Goal: Navigation & Orientation: Find specific page/section

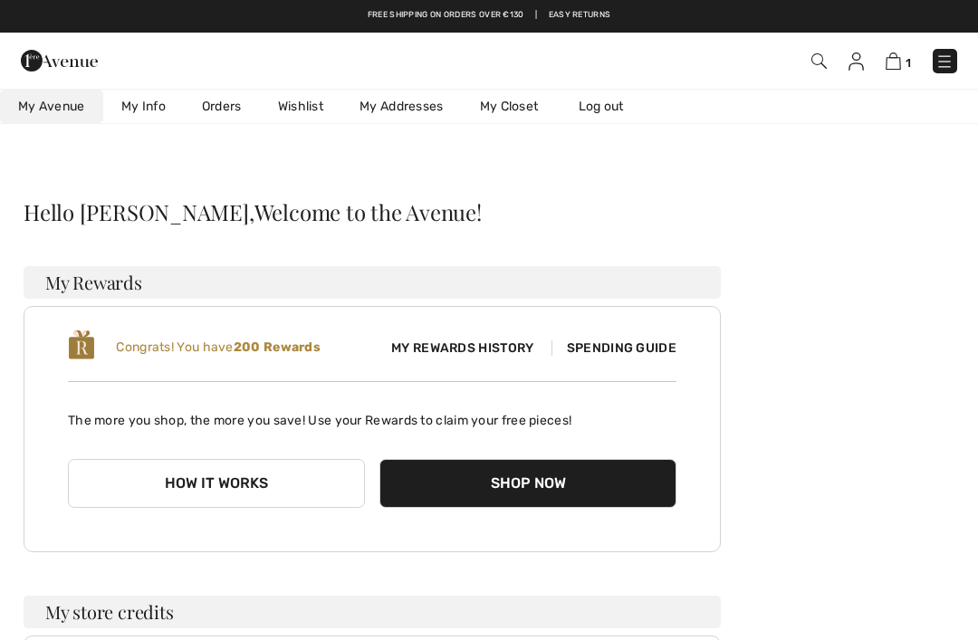
click at [295, 107] on link "Wishlist" at bounding box center [301, 107] width 82 height 34
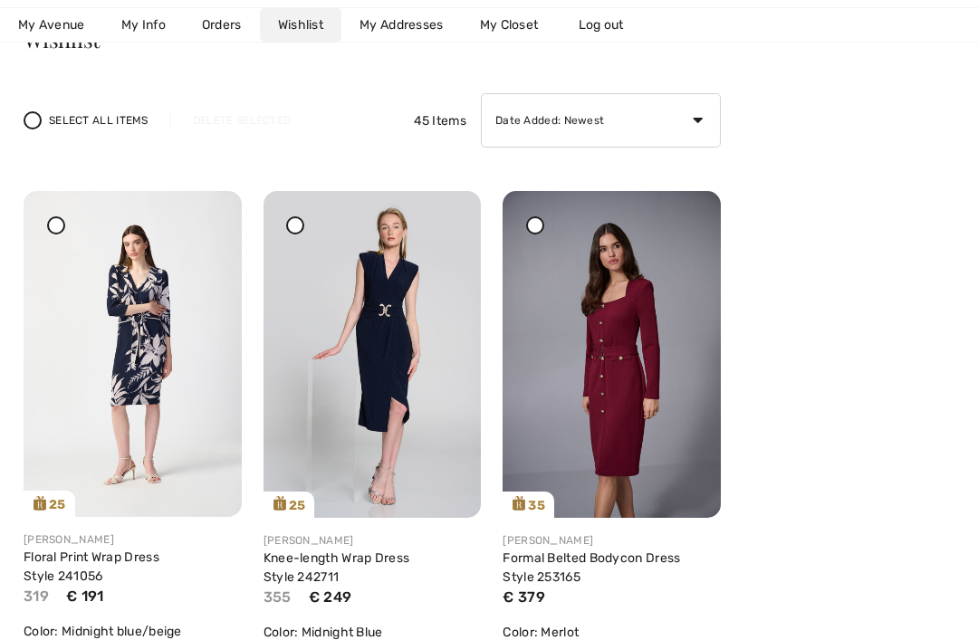
scroll to position [178, 0]
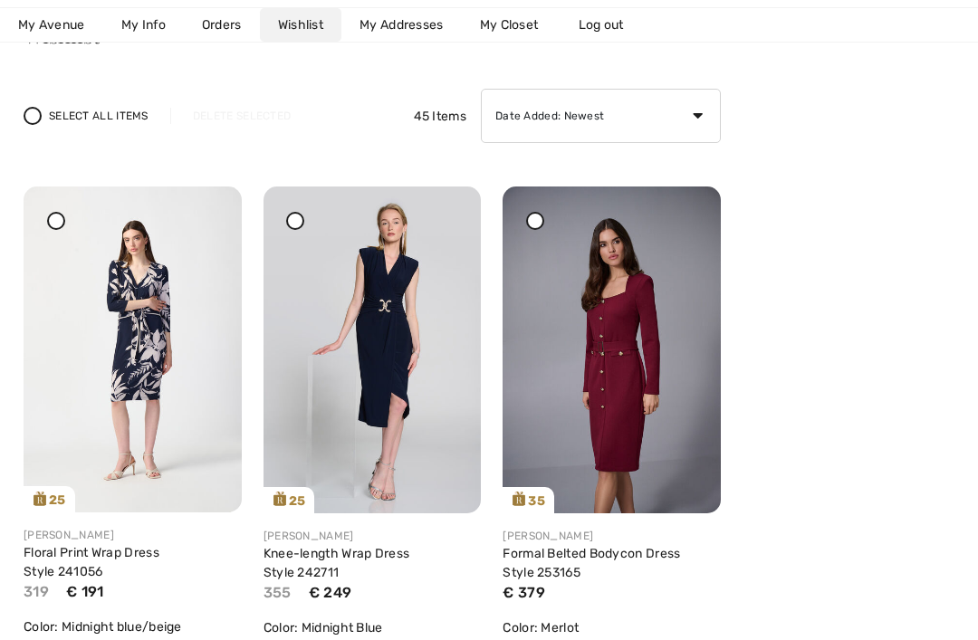
click at [410, 550] on link "Knee-length Wrap Dress Style 242711" at bounding box center [337, 563] width 147 height 34
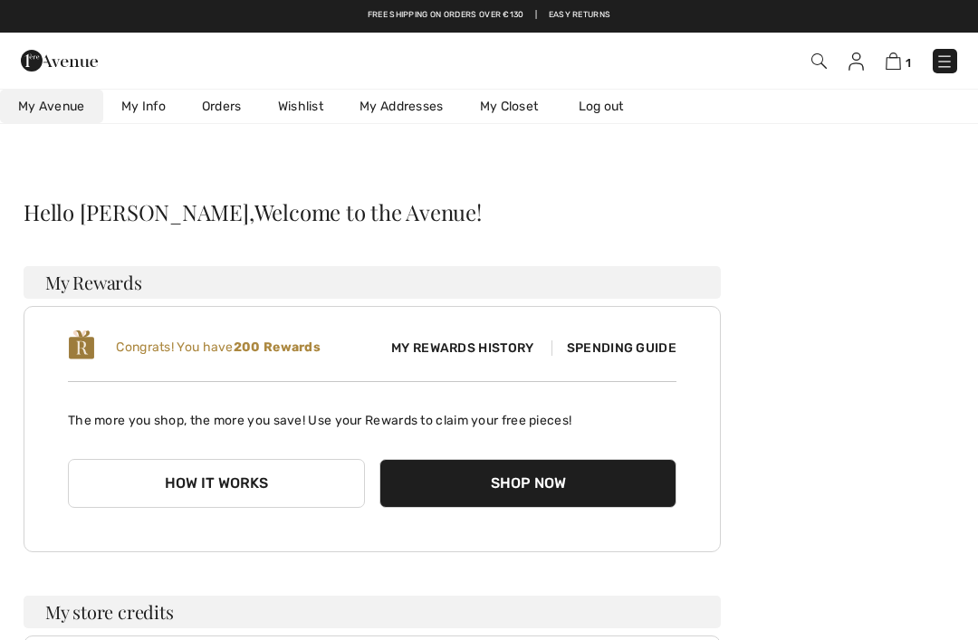
click at [303, 111] on link "Wishlist" at bounding box center [301, 107] width 82 height 34
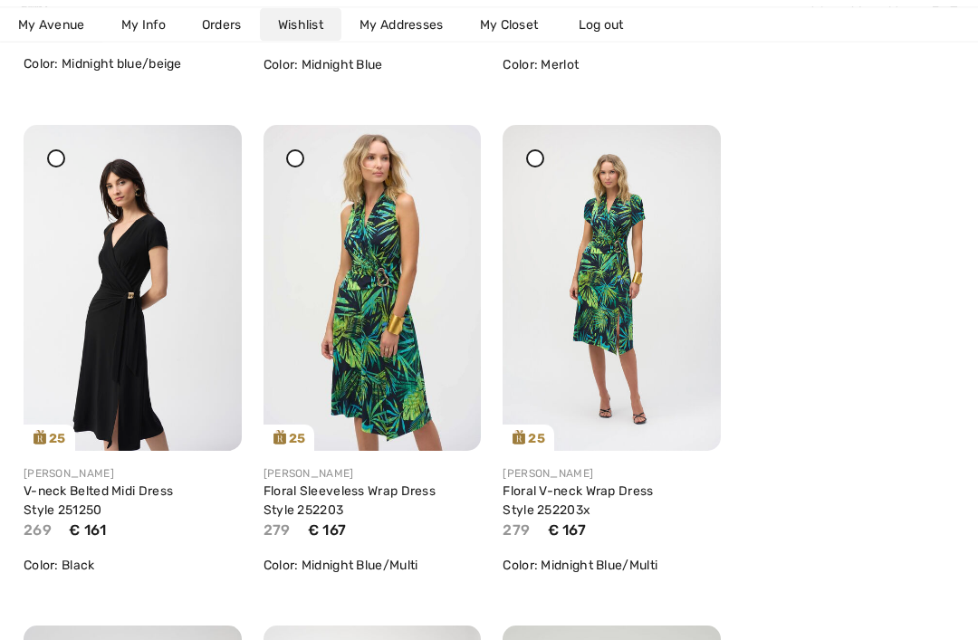
scroll to position [753, 0]
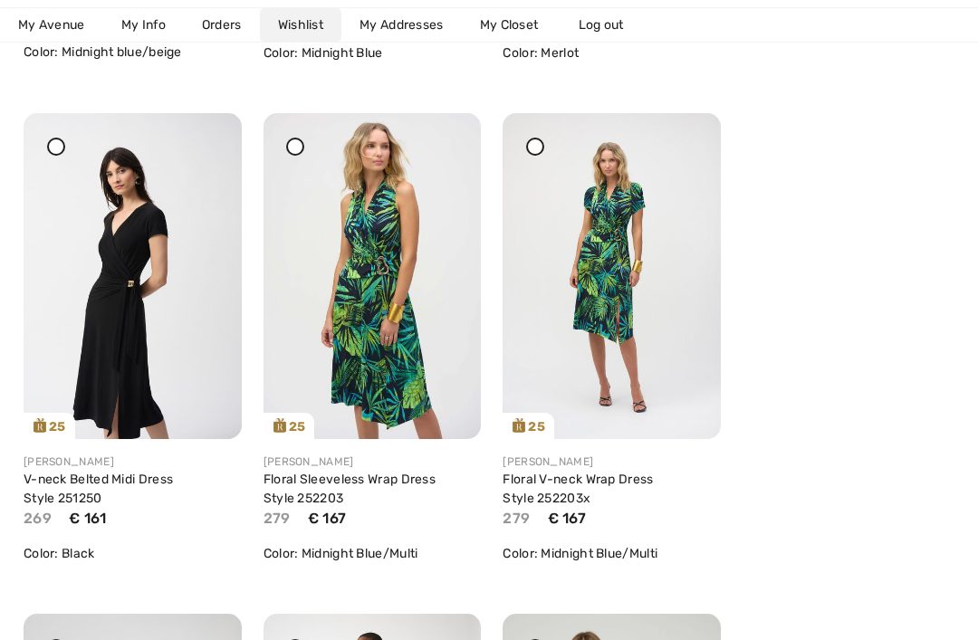
click at [652, 484] on link "Floral V-neck Wrap Dress Style 252203x" at bounding box center [578, 489] width 150 height 34
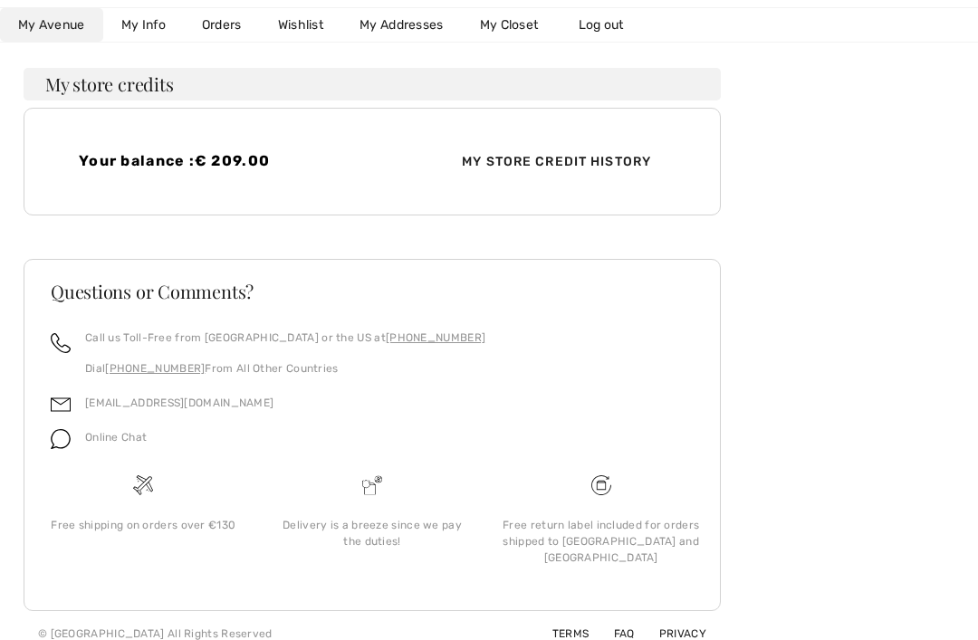
click at [295, 21] on link "Wishlist" at bounding box center [301, 25] width 82 height 34
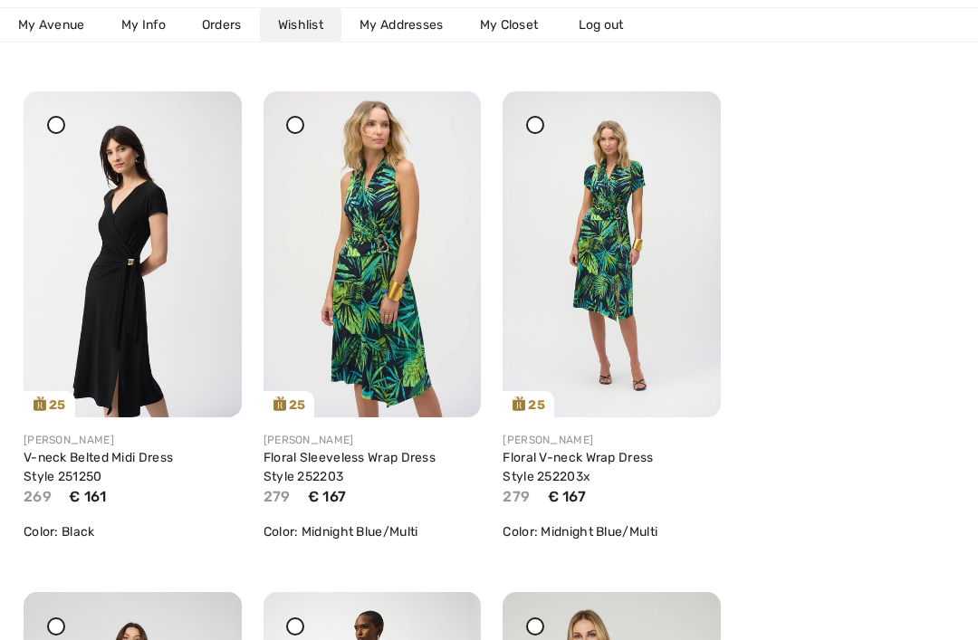
scroll to position [805, 0]
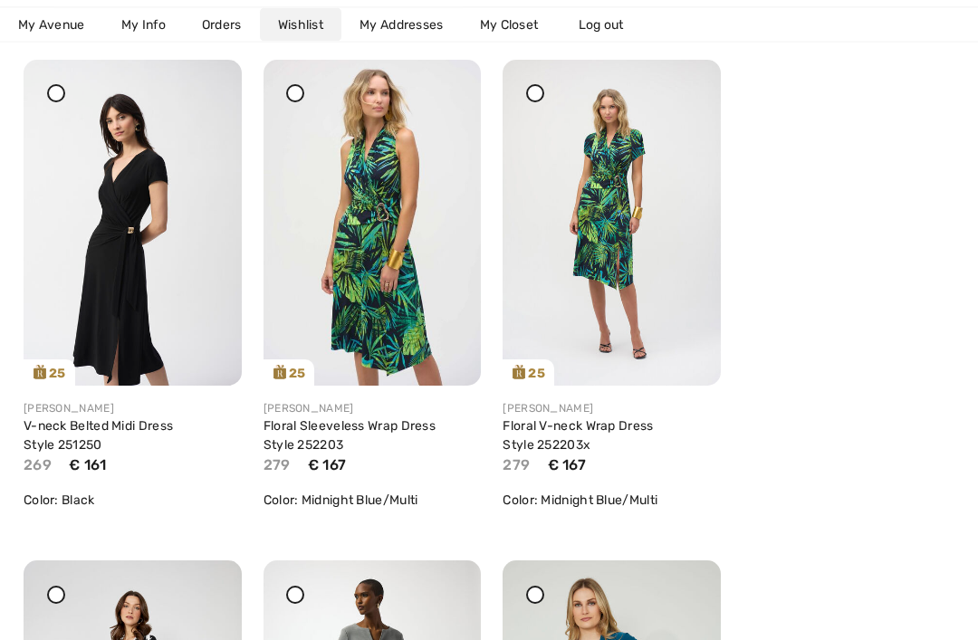
click at [69, 421] on link "V-neck Belted Midi Dress Style 251250" at bounding box center [98, 436] width 149 height 34
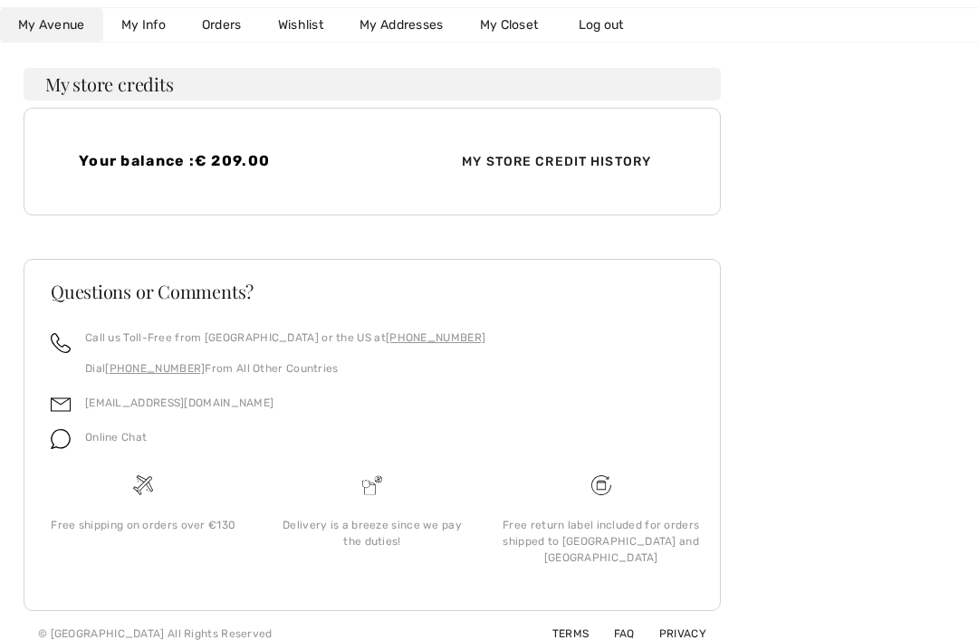
click at [301, 32] on link "Wishlist" at bounding box center [301, 25] width 82 height 34
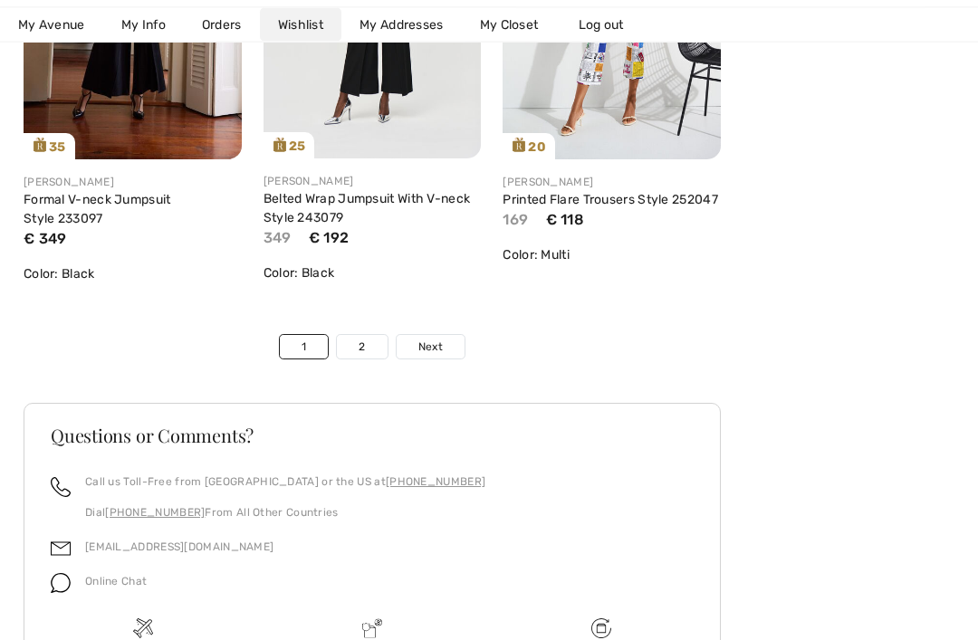
scroll to position [6137, 0]
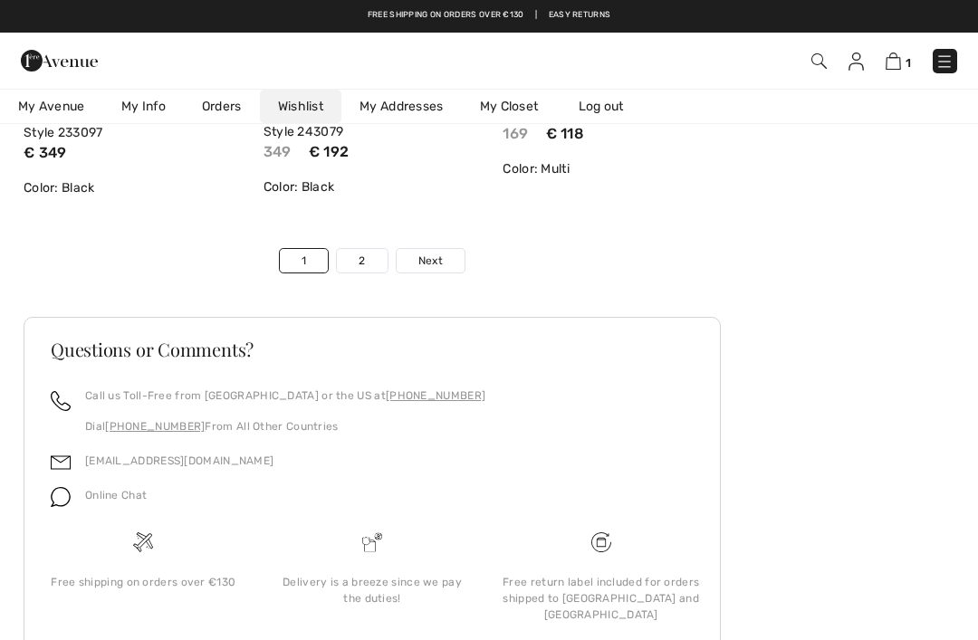
click at [445, 263] on link "Next" at bounding box center [431, 261] width 68 height 24
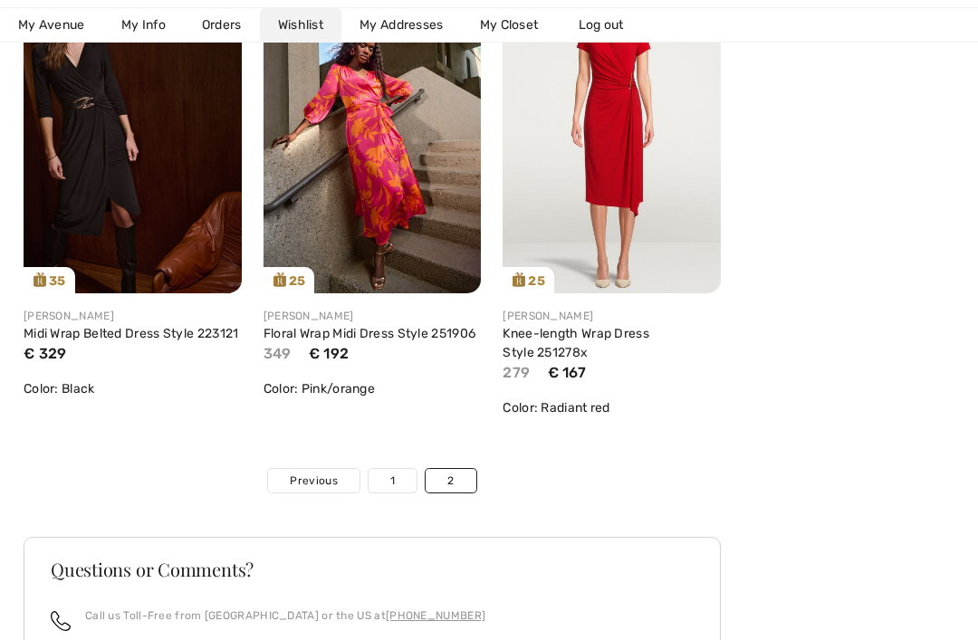
scroll to position [1453, 0]
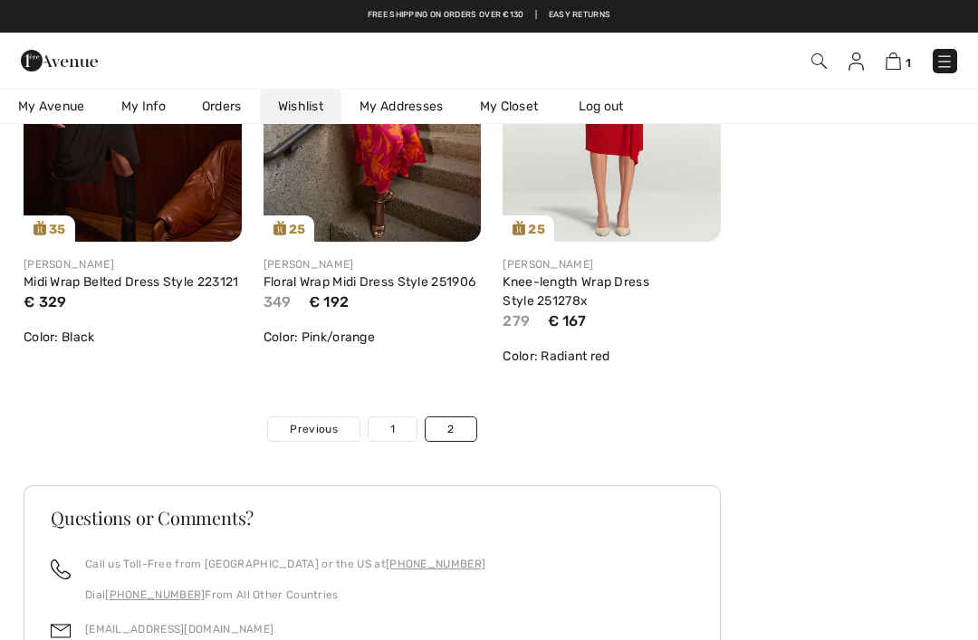
click at [393, 427] on link "1" at bounding box center [393, 430] width 48 height 24
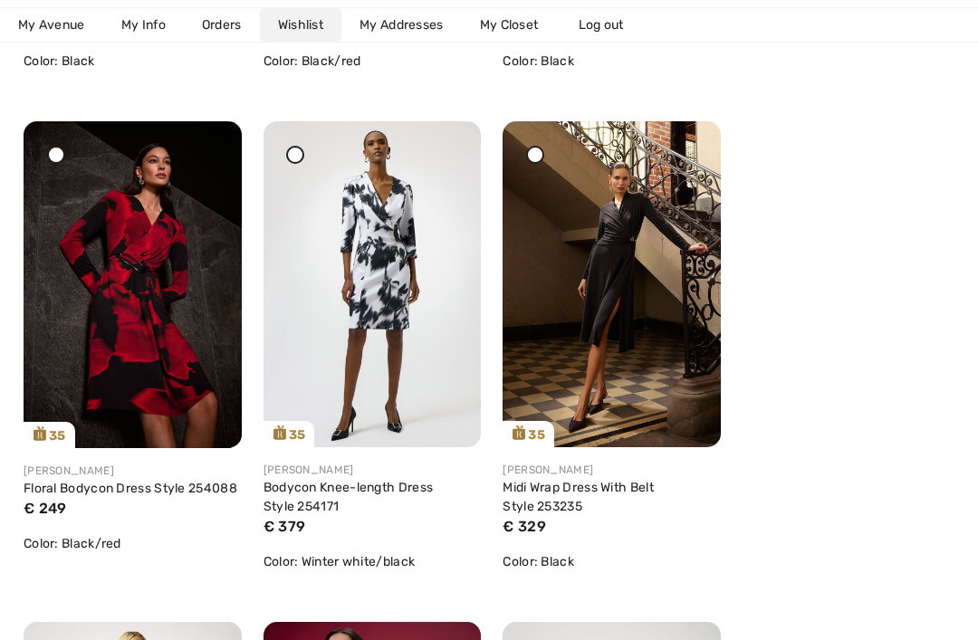
scroll to position [2785, 0]
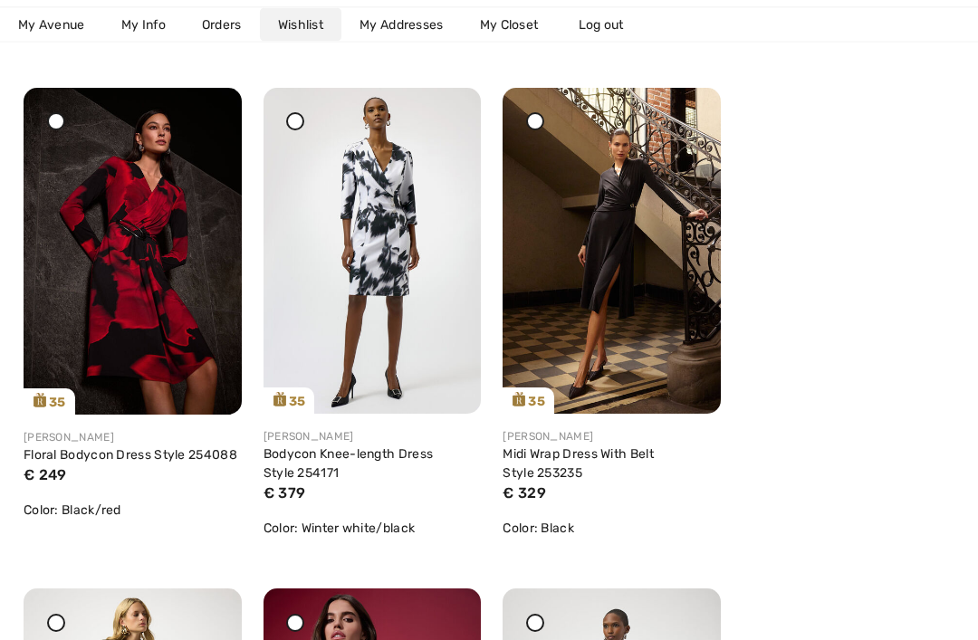
click at [548, 459] on link "Midi Wrap Dress With Belt Style 253235" at bounding box center [578, 465] width 151 height 34
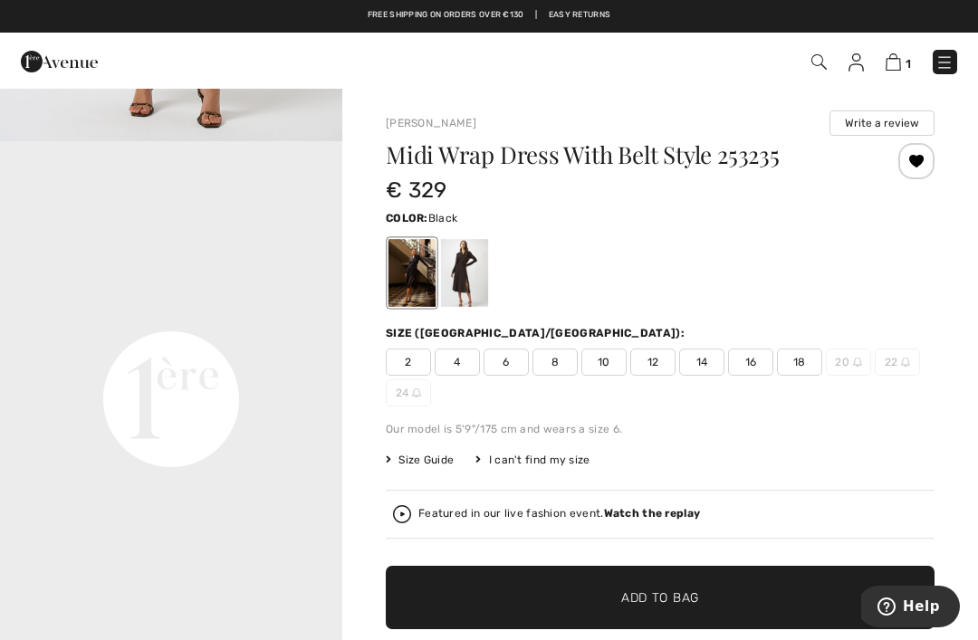
scroll to position [1075, 0]
click at [301, 313] on video "Your browser does not support the video tag." at bounding box center [171, 227] width 342 height 171
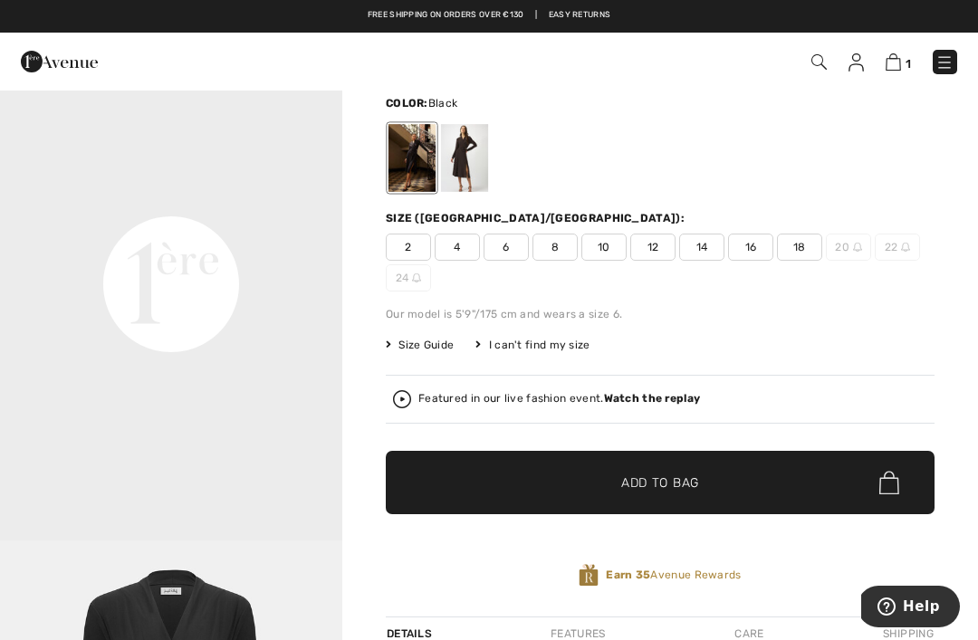
scroll to position [0, 0]
